Goal: Task Accomplishment & Management: Use online tool/utility

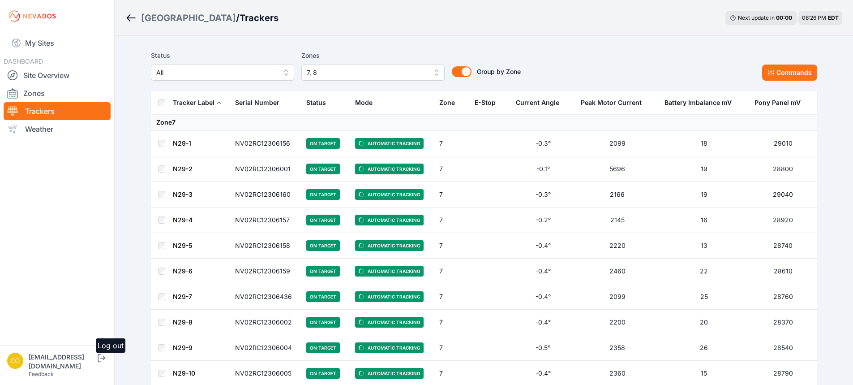
click at [107, 363] on icon "submit" at bounding box center [101, 357] width 11 height 11
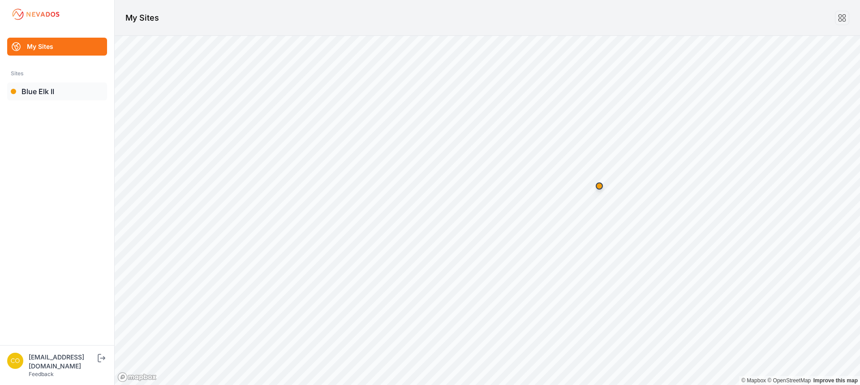
click at [54, 90] on link "Blue Elk II" at bounding box center [57, 91] width 100 height 18
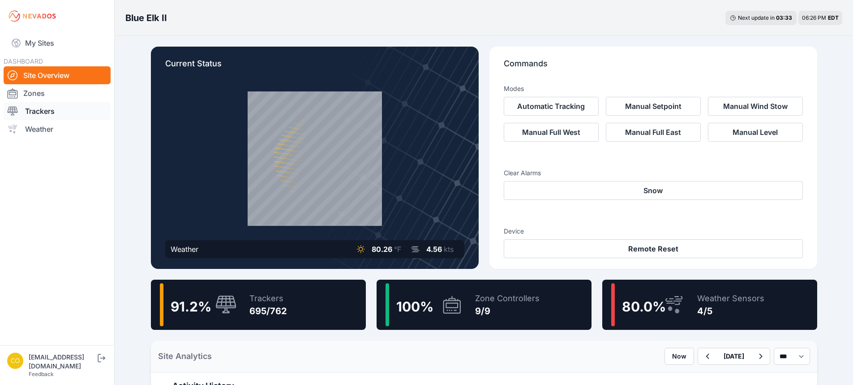
click at [67, 115] on link "Trackers" at bounding box center [57, 111] width 107 height 18
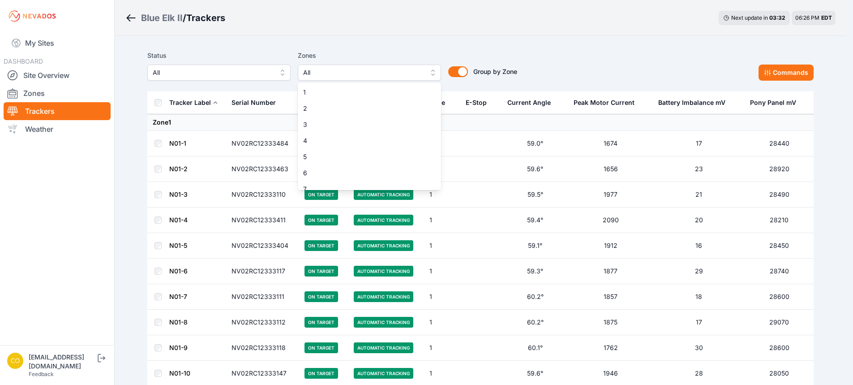
click at [348, 72] on span "All" at bounding box center [363, 72] width 120 height 11
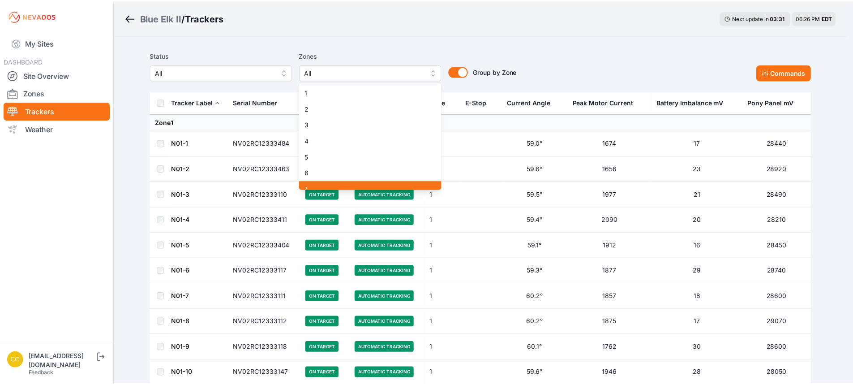
scroll to position [41, 0]
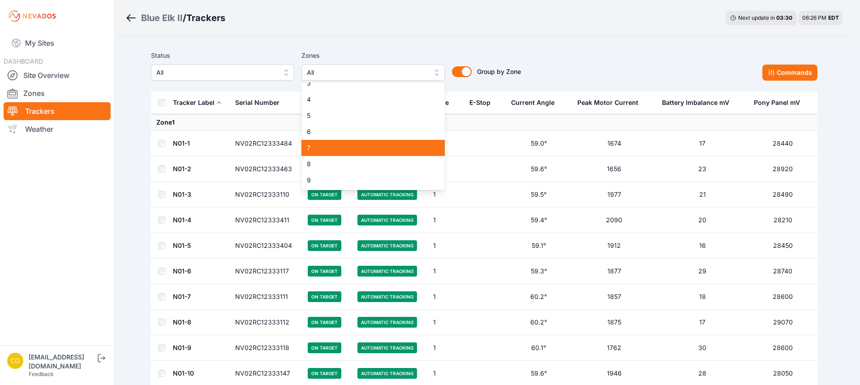
click at [320, 146] on span "7" at bounding box center [368, 147] width 122 height 9
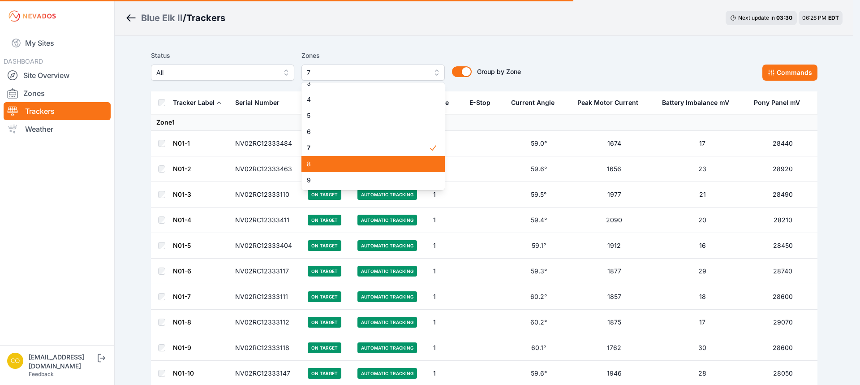
click at [319, 163] on span "8" at bounding box center [368, 163] width 122 height 9
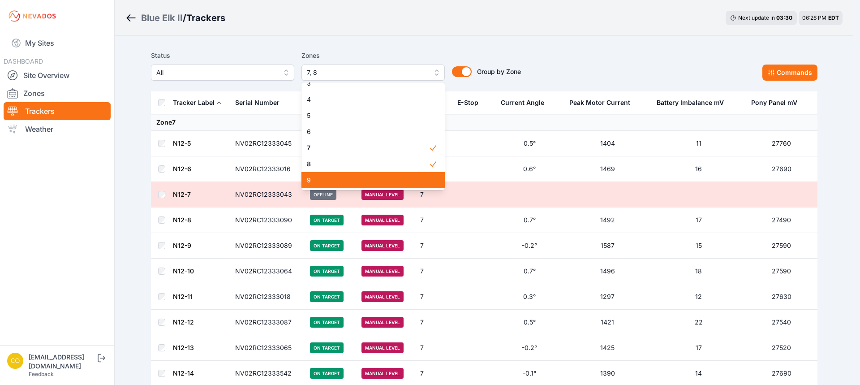
click at [316, 183] on span "9" at bounding box center [368, 180] width 122 height 9
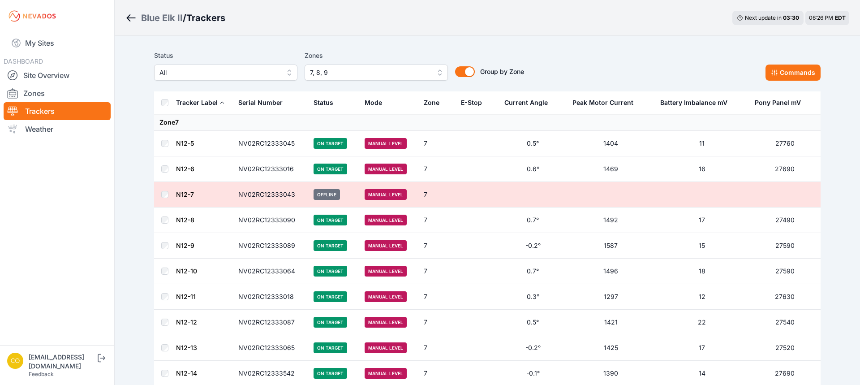
click at [232, 47] on div "Status All Zones 7, 8, 9 1 2 3 4 5 6 7 8 9 Group by Zone Group by Zone Commands" at bounding box center [487, 69] width 666 height 45
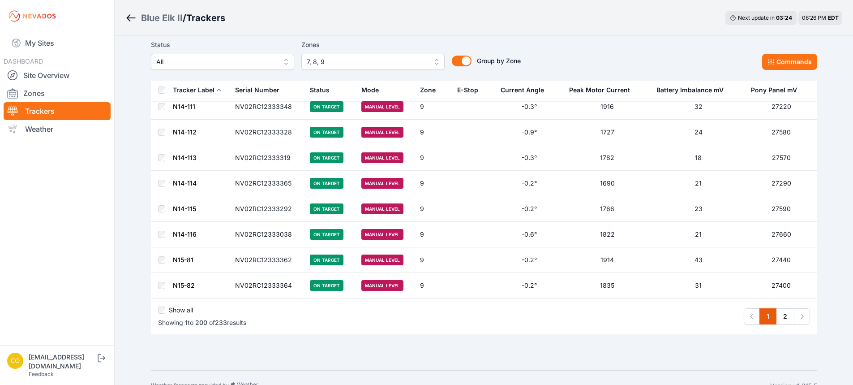
scroll to position [4987, 0]
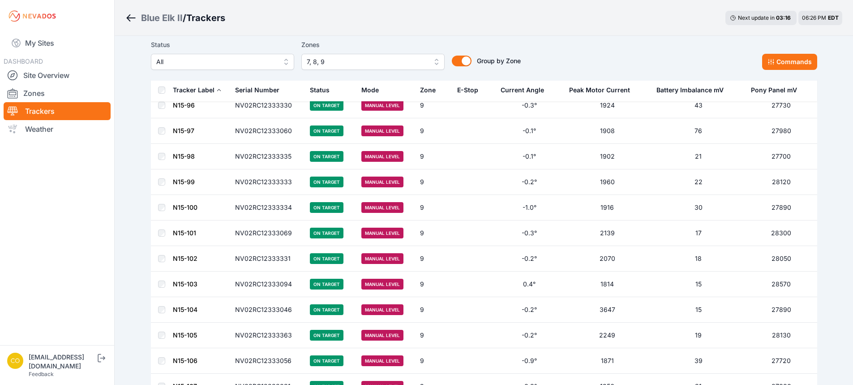
scroll to position [5817, 0]
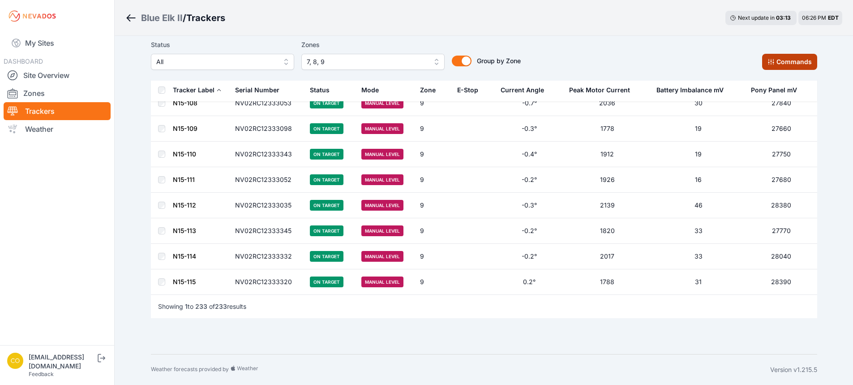
click at [786, 62] on button "Commands" at bounding box center [789, 62] width 55 height 16
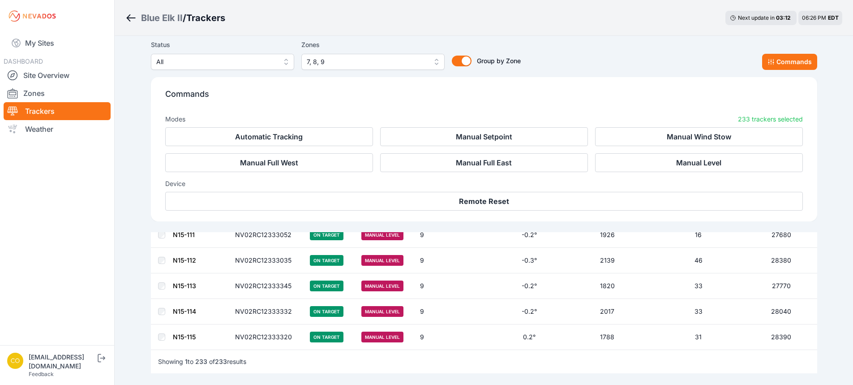
scroll to position [5968, 0]
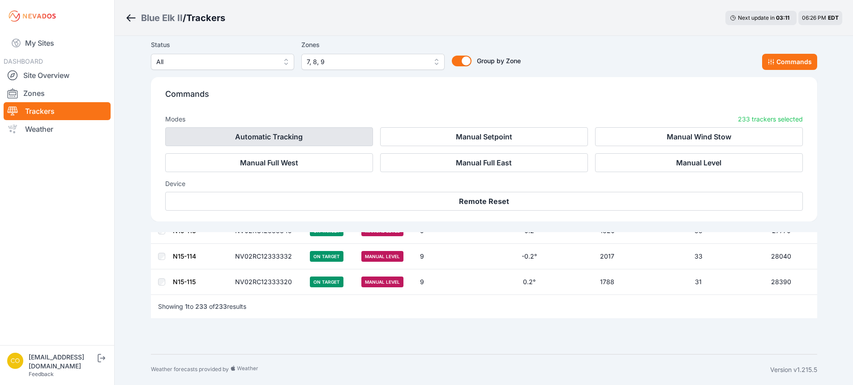
click at [333, 139] on button "Automatic Tracking" at bounding box center [269, 136] width 208 height 19
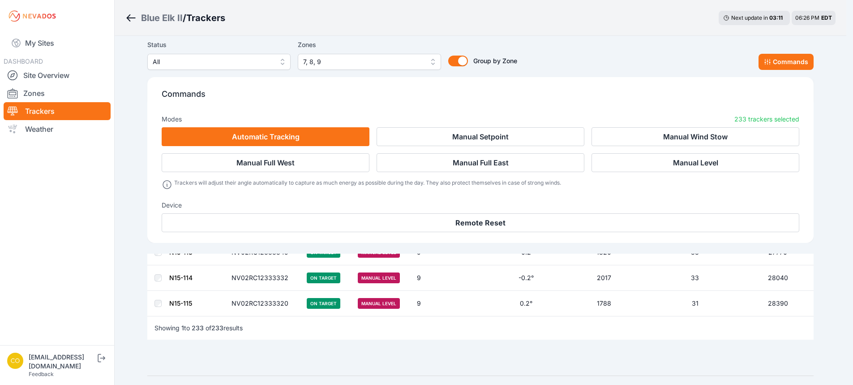
scroll to position [5990, 0]
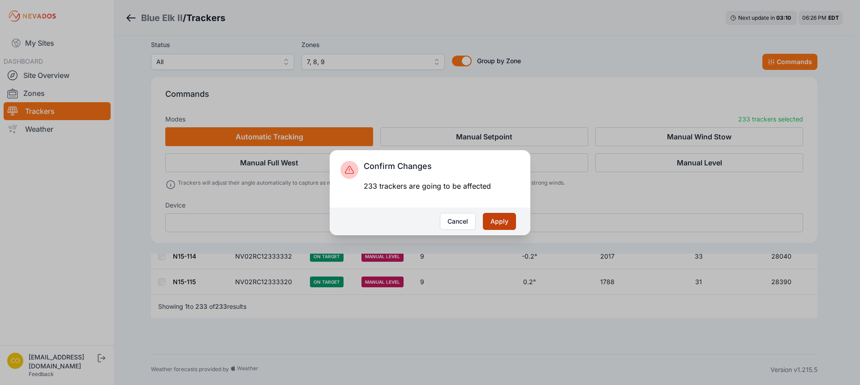
click at [494, 221] on button "Apply" at bounding box center [499, 221] width 33 height 17
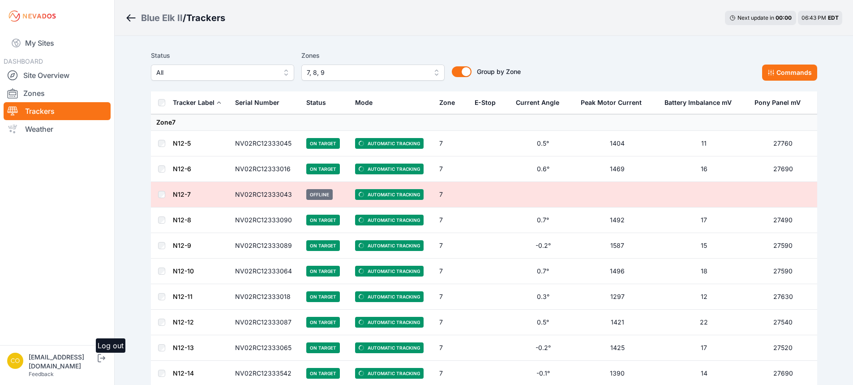
click at [107, 363] on icon "submit" at bounding box center [101, 357] width 11 height 11
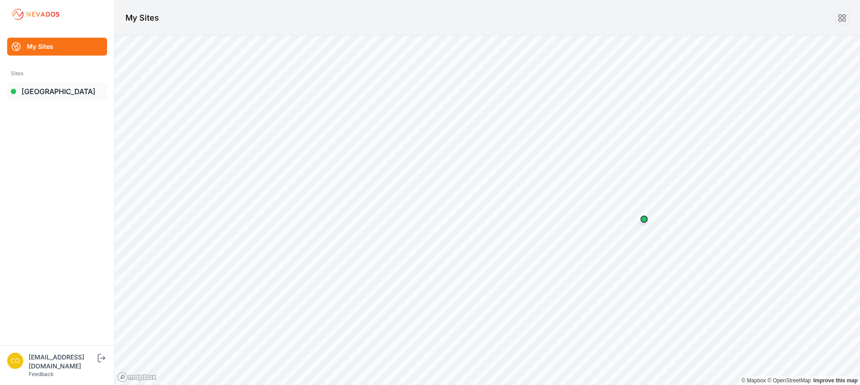
click at [52, 94] on link "Bartonsville" at bounding box center [57, 91] width 100 height 18
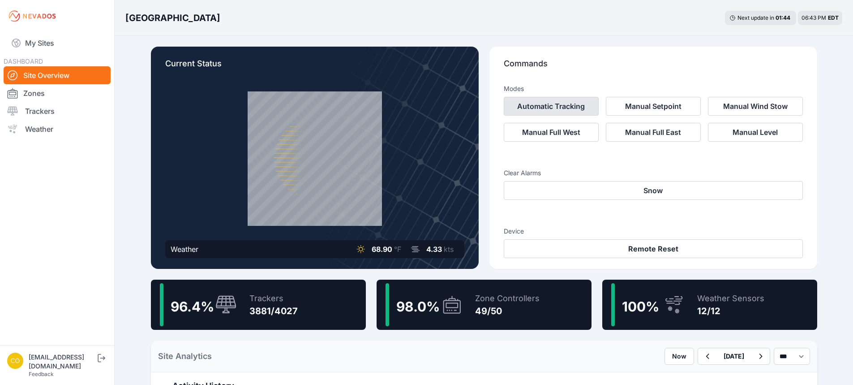
click at [542, 108] on button "Automatic Tracking" at bounding box center [551, 106] width 95 height 19
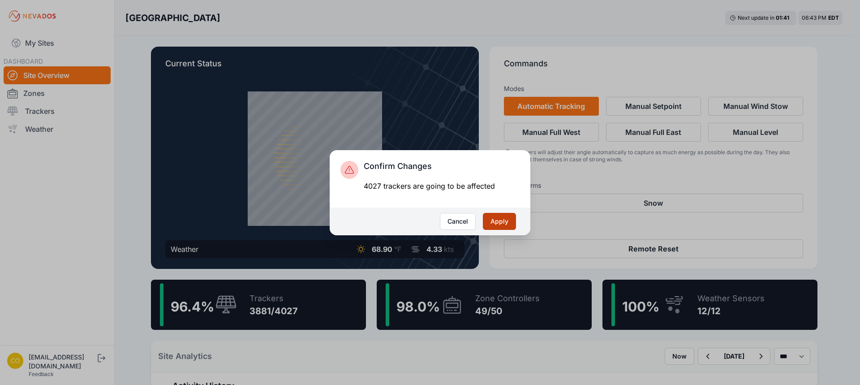
click at [495, 218] on button "Apply" at bounding box center [499, 221] width 33 height 17
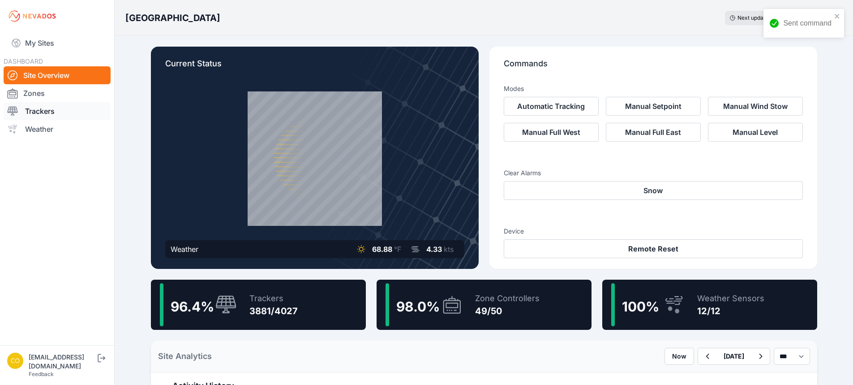
click at [44, 112] on link "Trackers" at bounding box center [57, 111] width 107 height 18
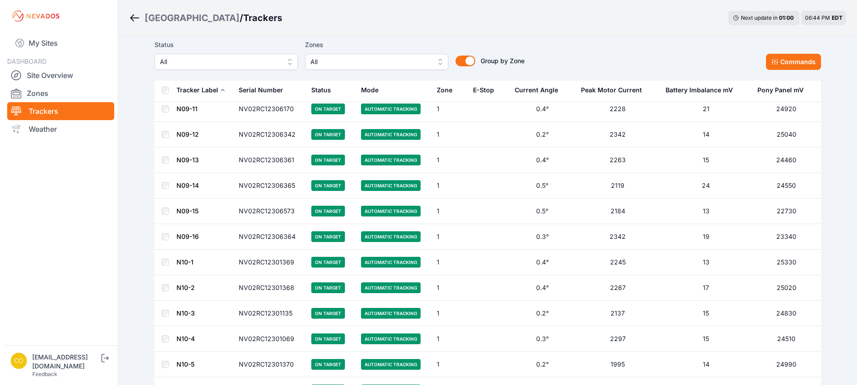
scroll to position [685, 0]
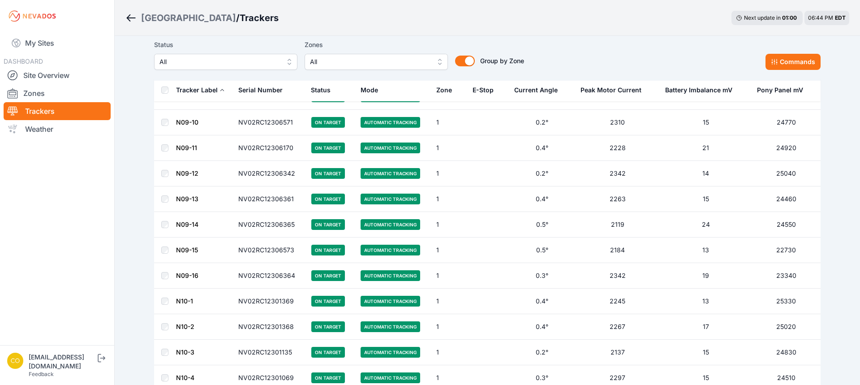
click at [352, 61] on span "All" at bounding box center [370, 61] width 120 height 11
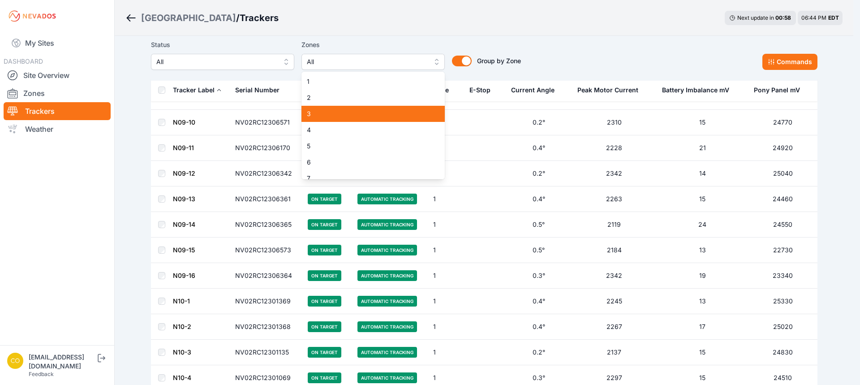
click at [321, 112] on span "3" at bounding box center [368, 113] width 122 height 9
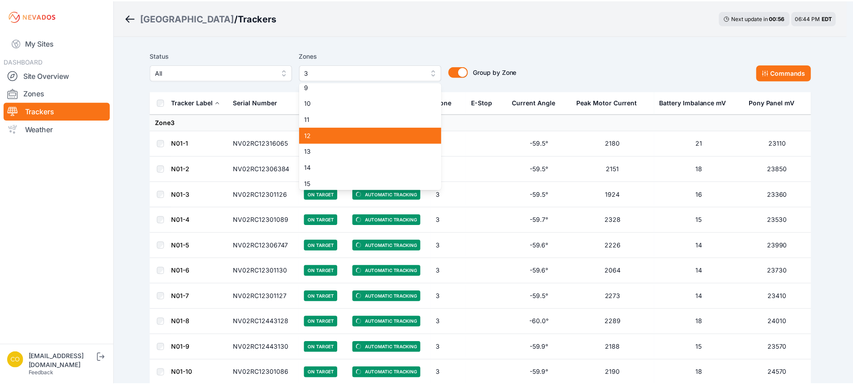
scroll to position [90, 0]
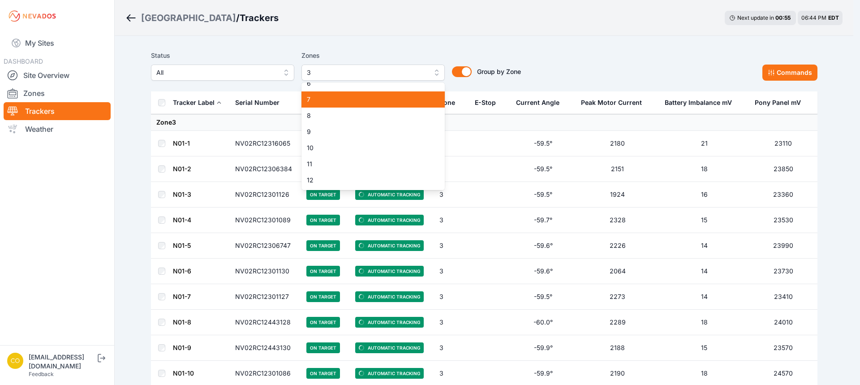
click at [317, 103] on span "7" at bounding box center [368, 99] width 122 height 9
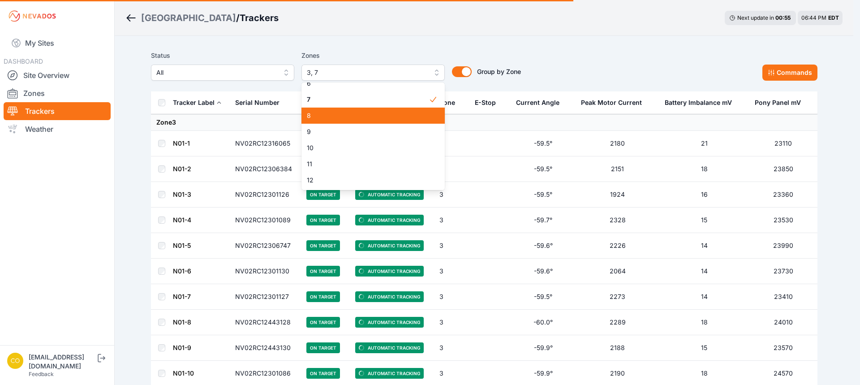
click at [314, 115] on span "8" at bounding box center [368, 115] width 122 height 9
